Goal: Communication & Community: Ask a question

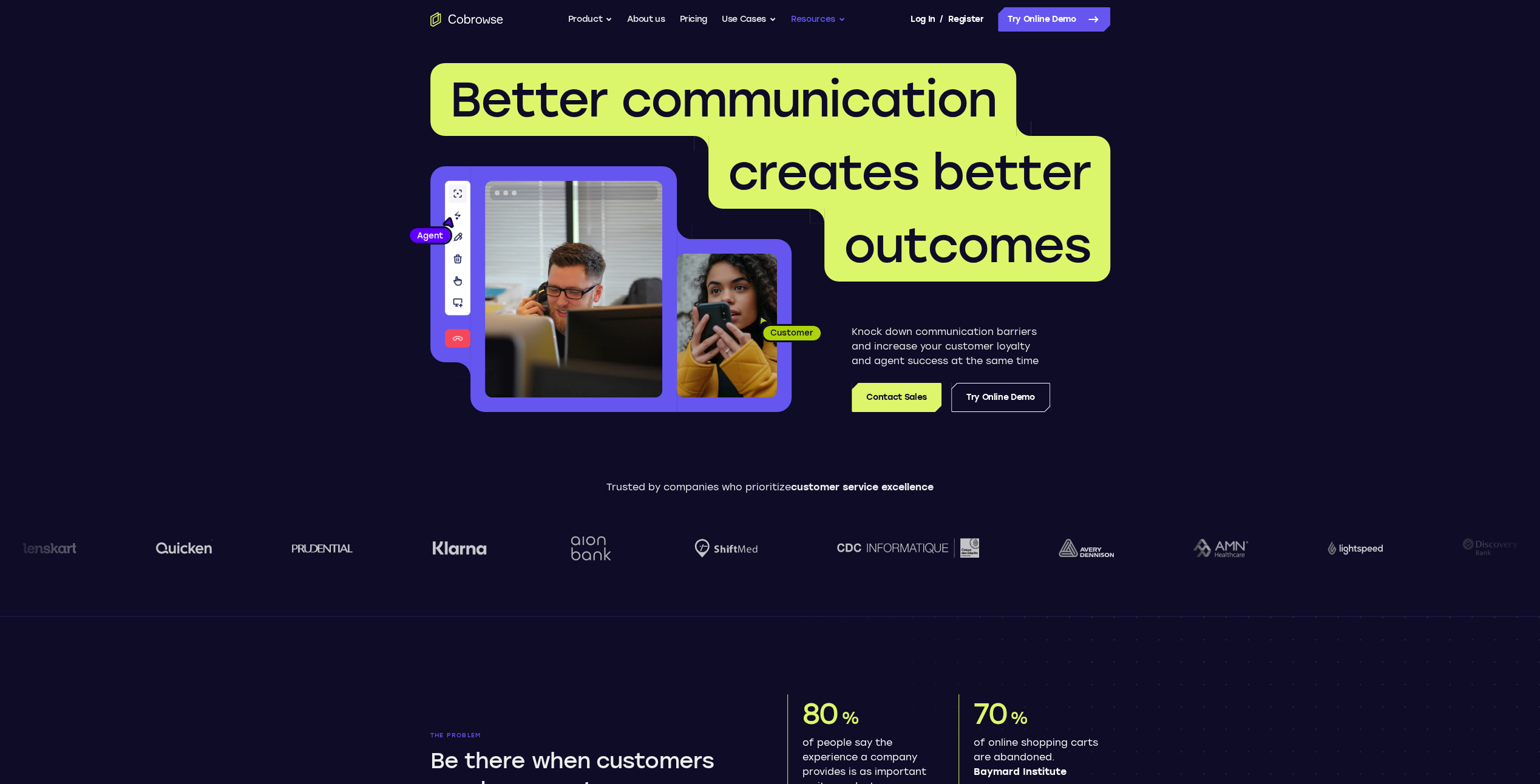
click at [821, 25] on button "Resources" at bounding box center [818, 19] width 55 height 25
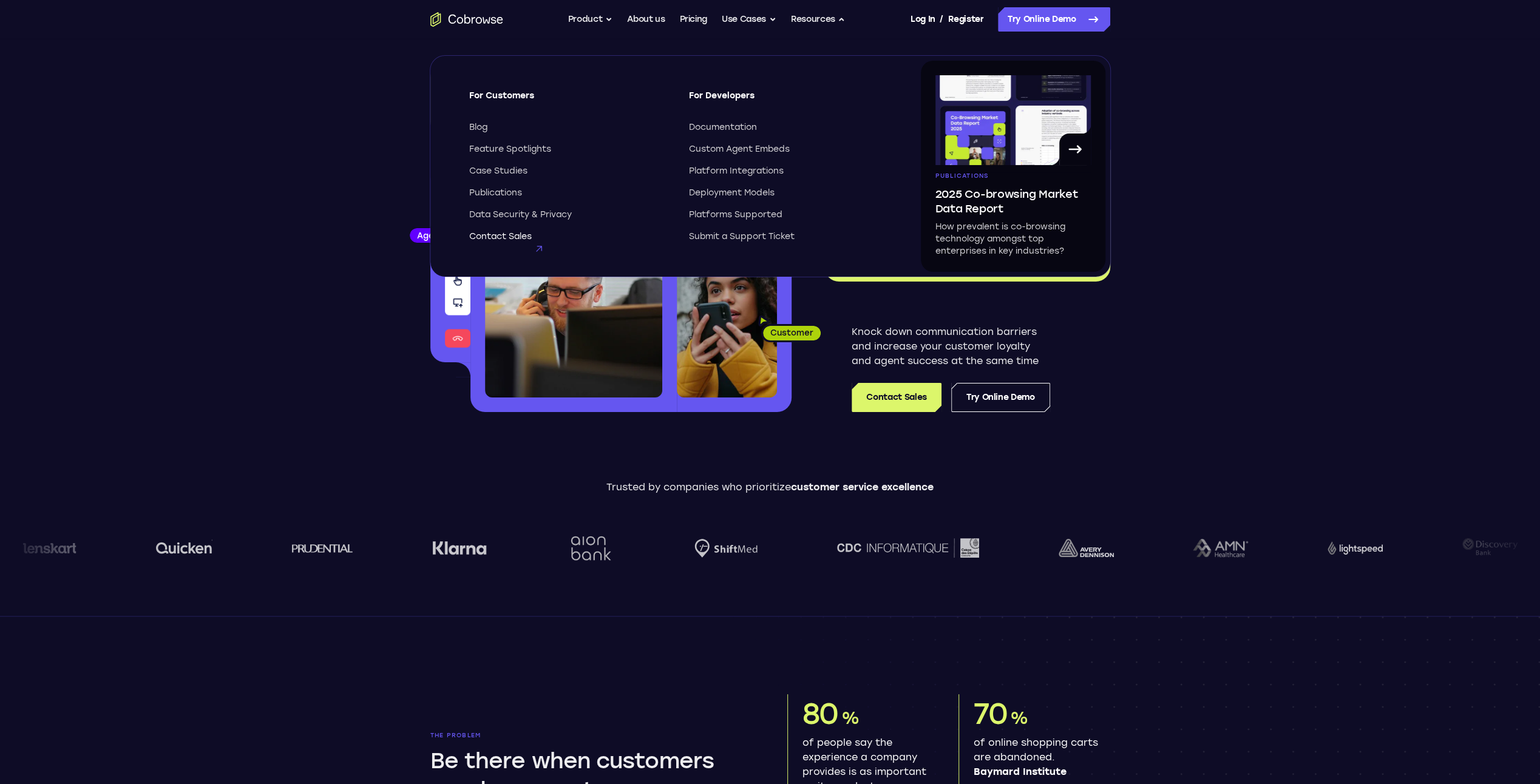
click at [488, 234] on span "Contact Sales" at bounding box center [500, 237] width 62 height 12
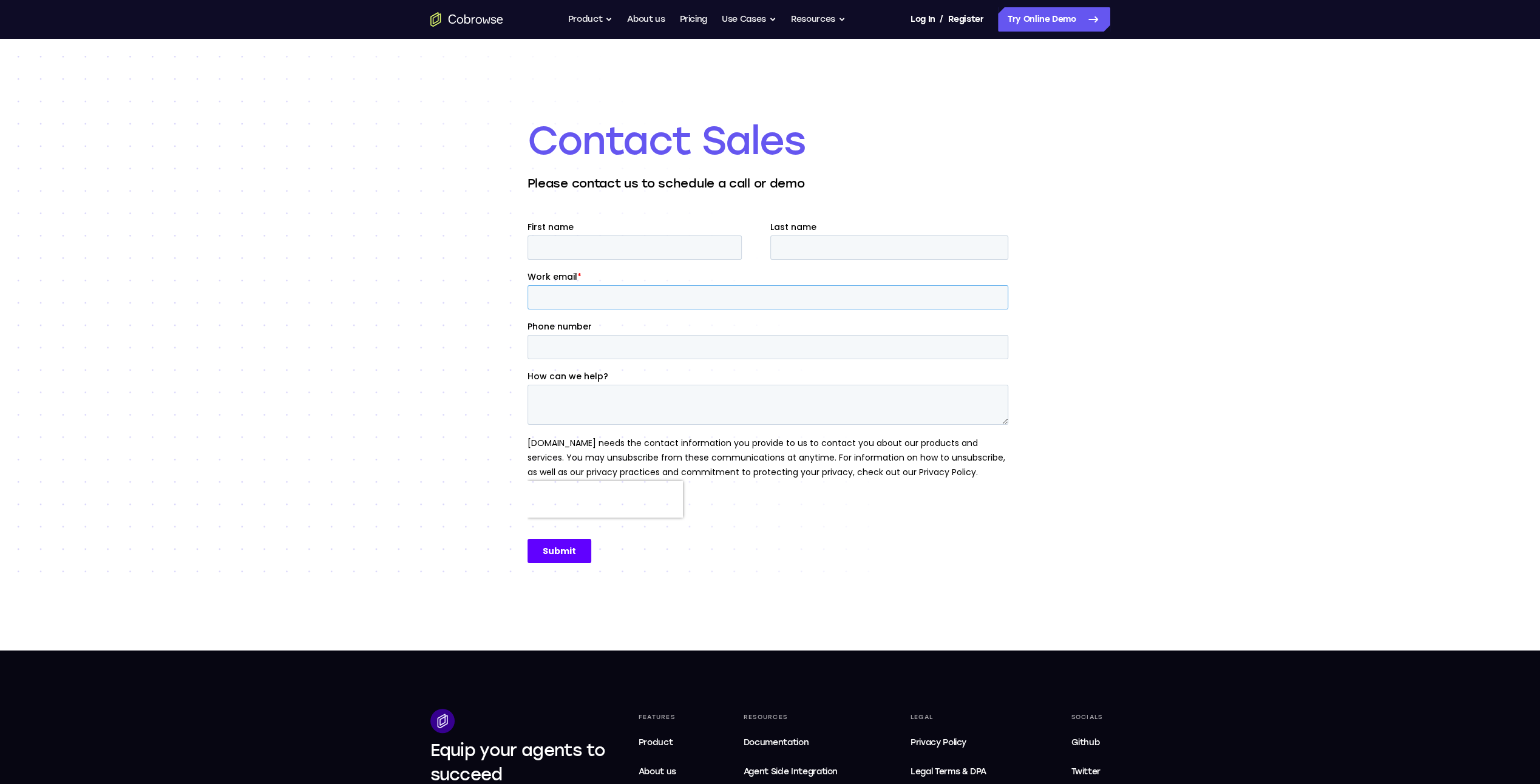
click at [604, 297] on input "Work email *" at bounding box center [767, 298] width 481 height 25
type input "[EMAIL_ADDRESS][DOMAIN_NAME]"
click at [614, 395] on textarea "How can we help?" at bounding box center [767, 405] width 481 height 40
click at [373, 395] on div "Contact Sales Please contact us to schedule a call or demo" at bounding box center [770, 345] width 1540 height 612
click at [581, 410] on textarea "How can we help?" at bounding box center [767, 405] width 481 height 40
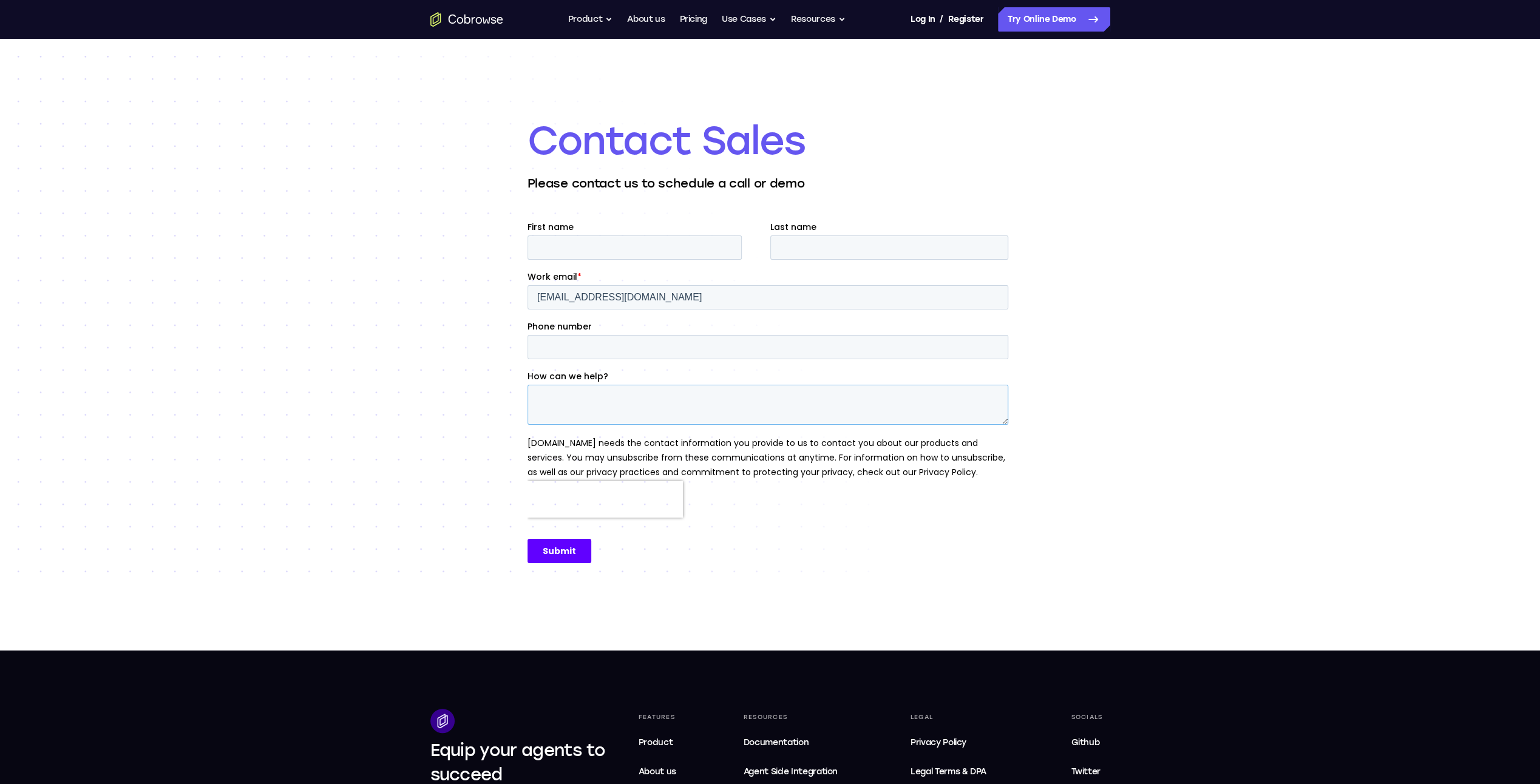
paste textarea "We are one of the leading software distributors/resellers in [GEOGRAPHIC_DATA].…"
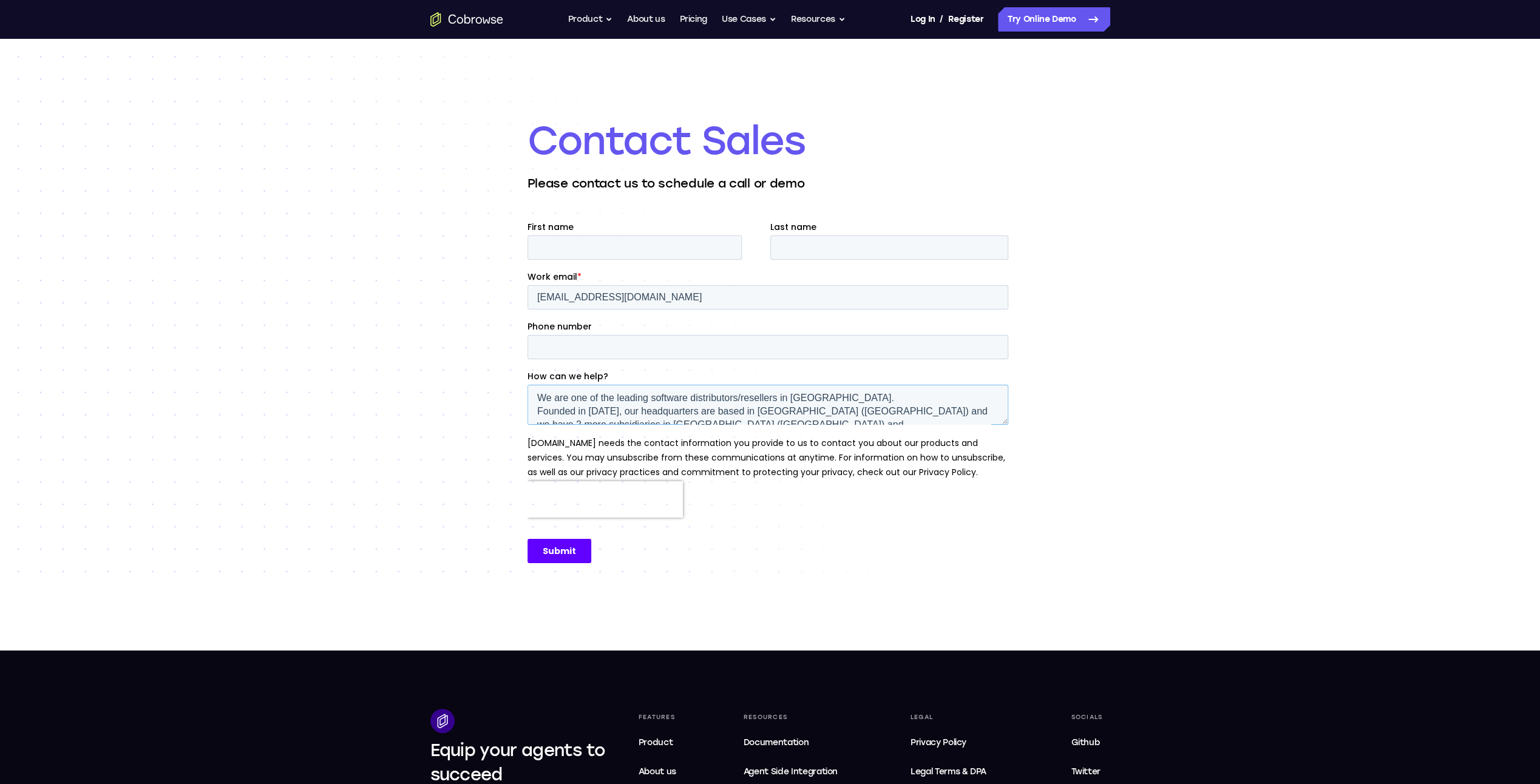
scroll to position [260, 0]
type textarea "We are one of the leading software distributors/resellers in [GEOGRAPHIC_DATA].…"
click at [452, 482] on div "Contact Sales Please contact us to schedule a call or demo" at bounding box center [770, 345] width 1540 height 612
click at [798, 418] on textarea "We are one of the leading software distributors/resellers in [GEOGRAPHIC_DATA].…" at bounding box center [767, 405] width 481 height 40
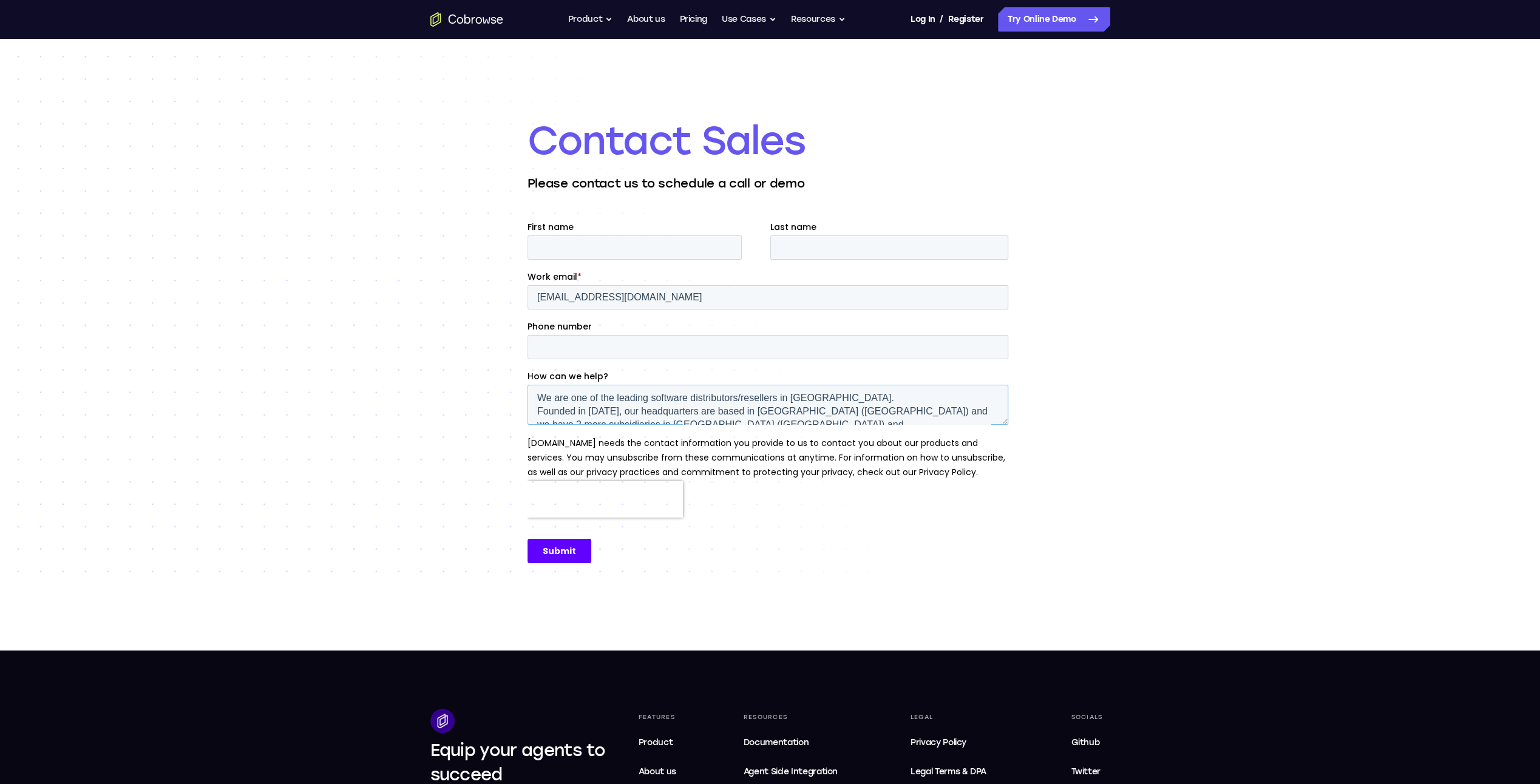
scroll to position [243, 0]
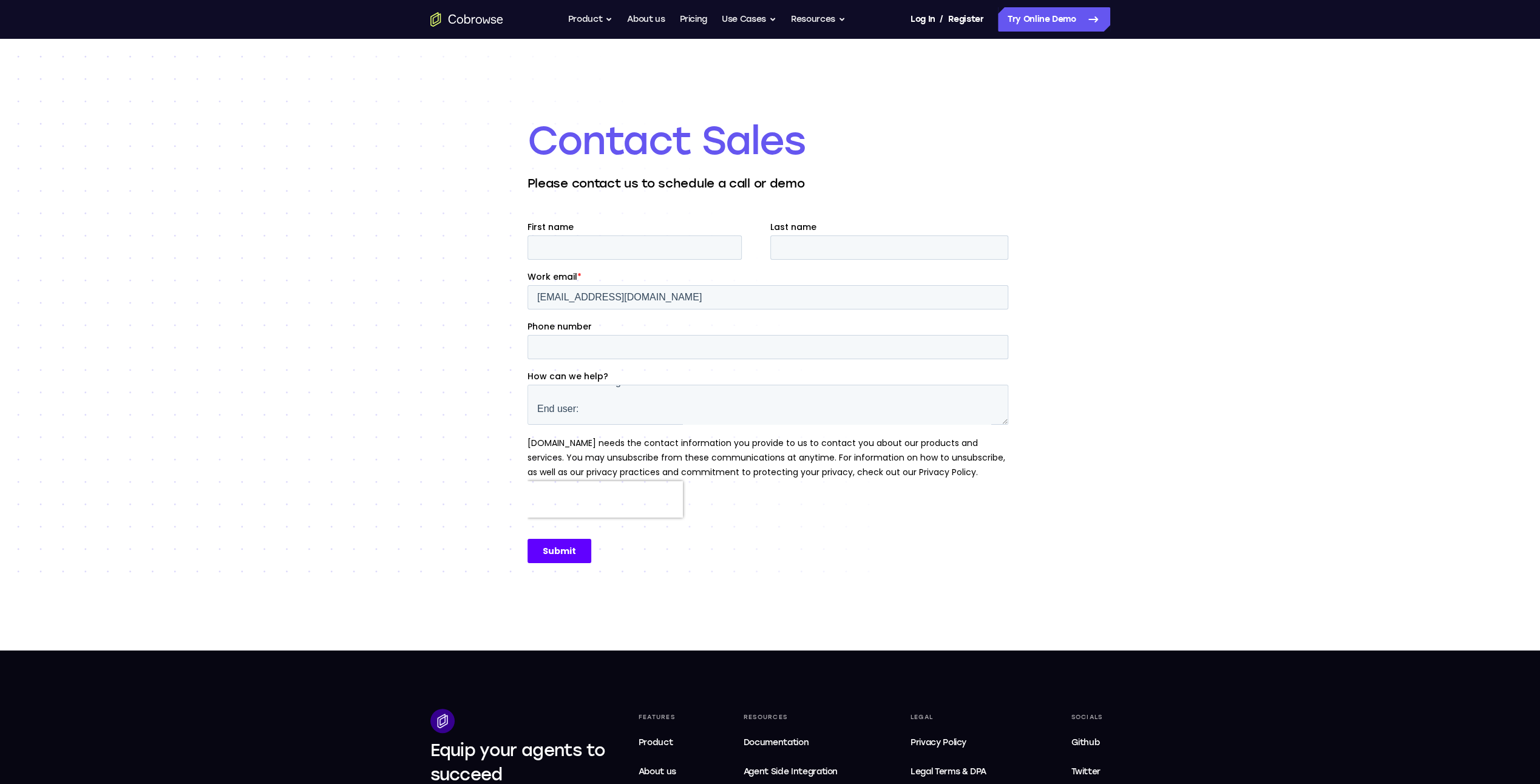
click at [578, 558] on input "Submit" at bounding box center [558, 551] width 64 height 25
